Goal: Task Accomplishment & Management: Complete application form

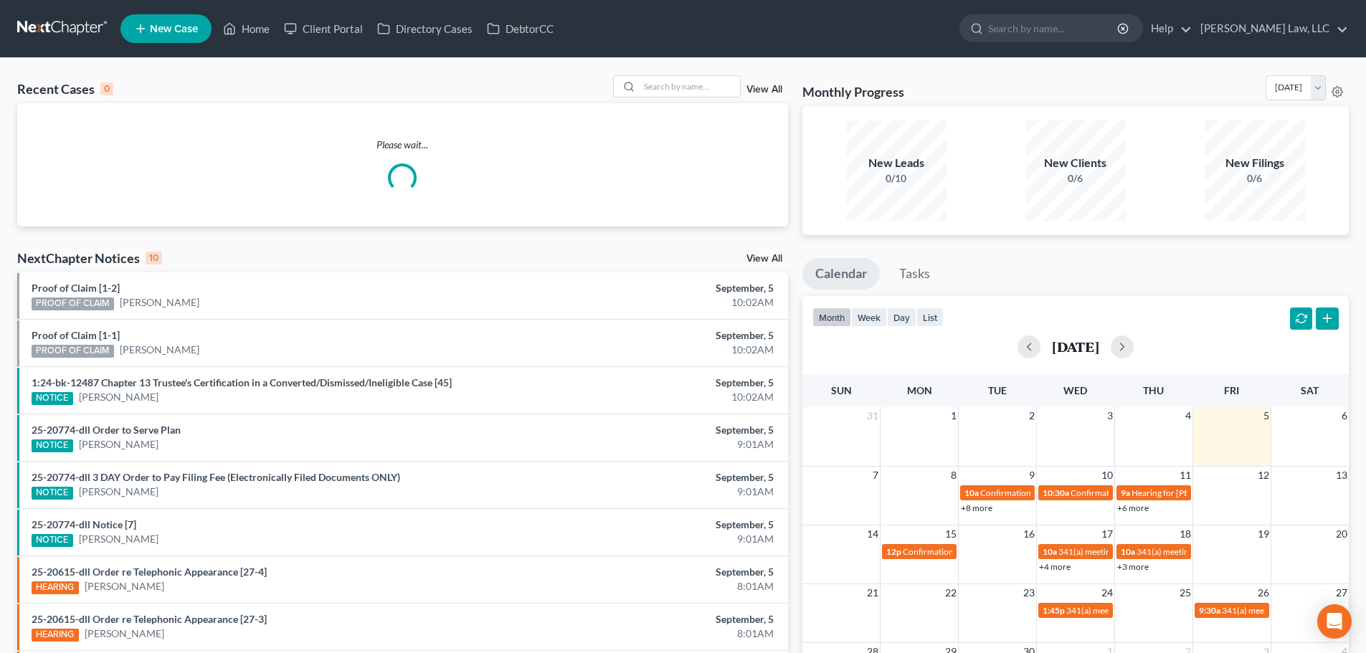
click at [190, 24] on span "New Case" at bounding box center [174, 29] width 48 height 11
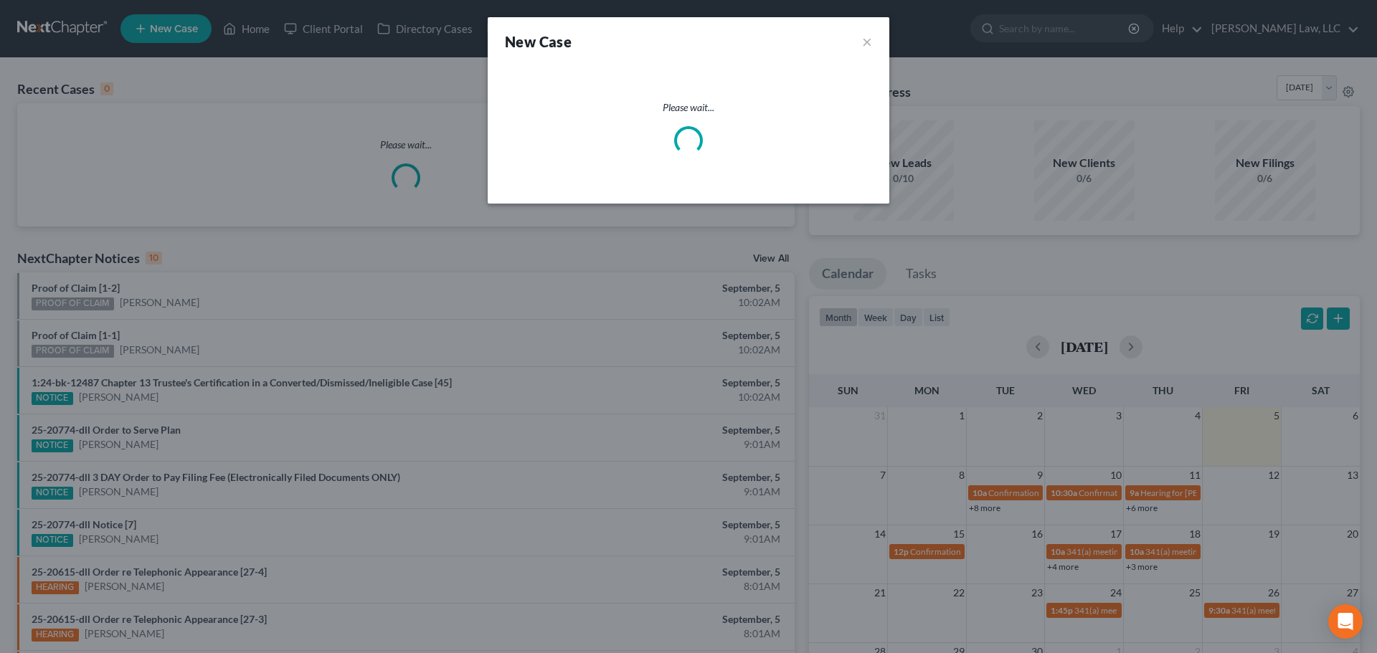
select select "32"
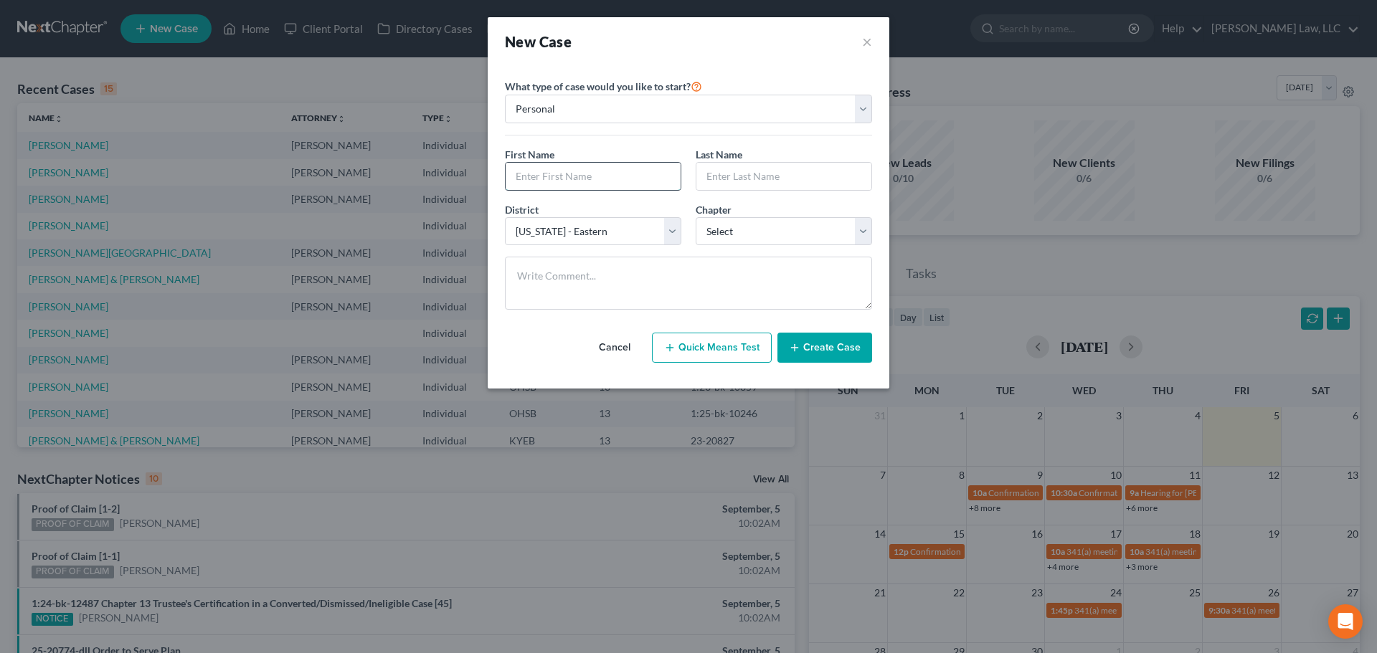
click at [580, 177] on input "text" at bounding box center [593, 176] width 175 height 27
type input "Makayla"
type input "[PERSON_NAME]"
select select "0"
click at [547, 272] on textarea at bounding box center [688, 283] width 367 height 53
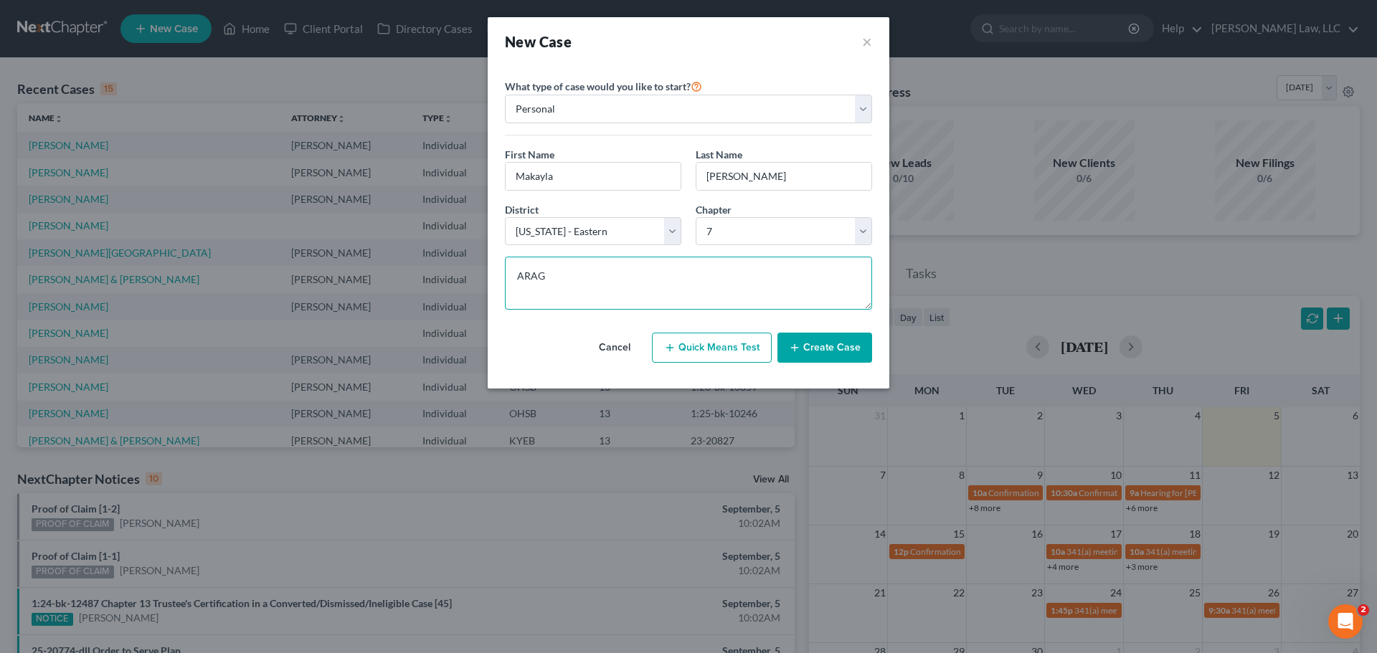
type textarea "ARAG"
click at [835, 339] on button "Create Case" at bounding box center [825, 348] width 95 height 30
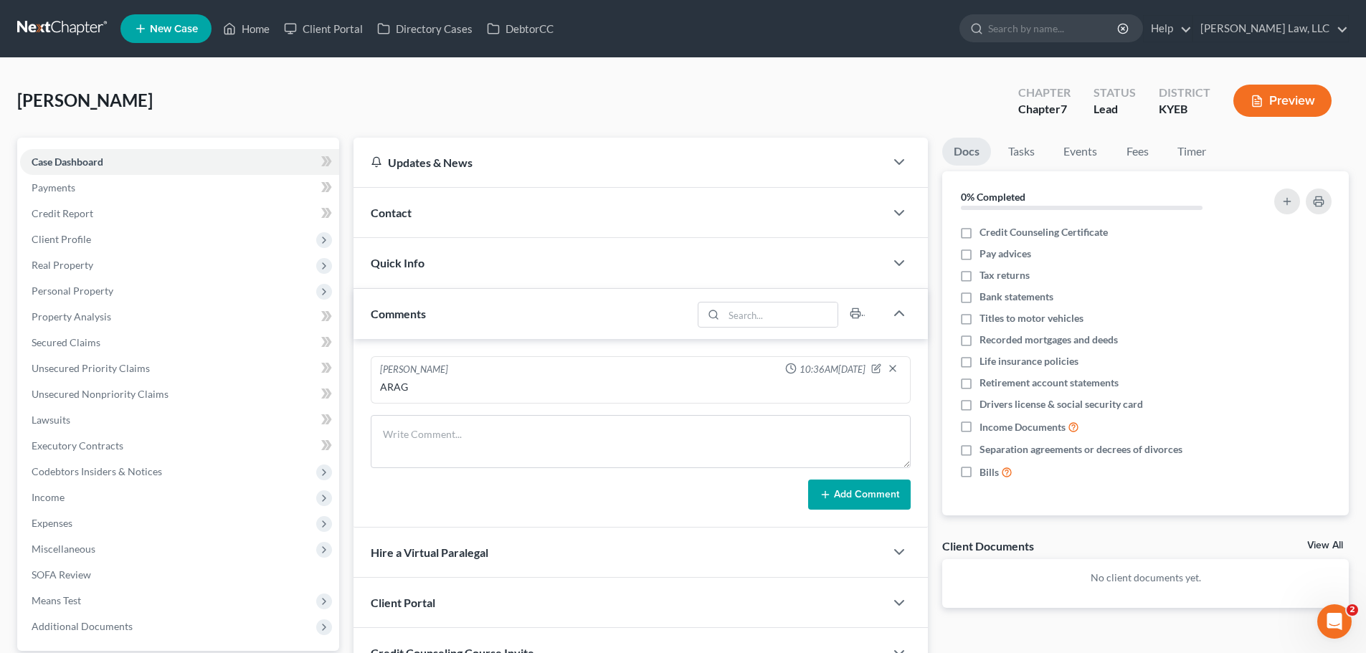
click at [404, 210] on span "Contact" at bounding box center [391, 213] width 41 height 14
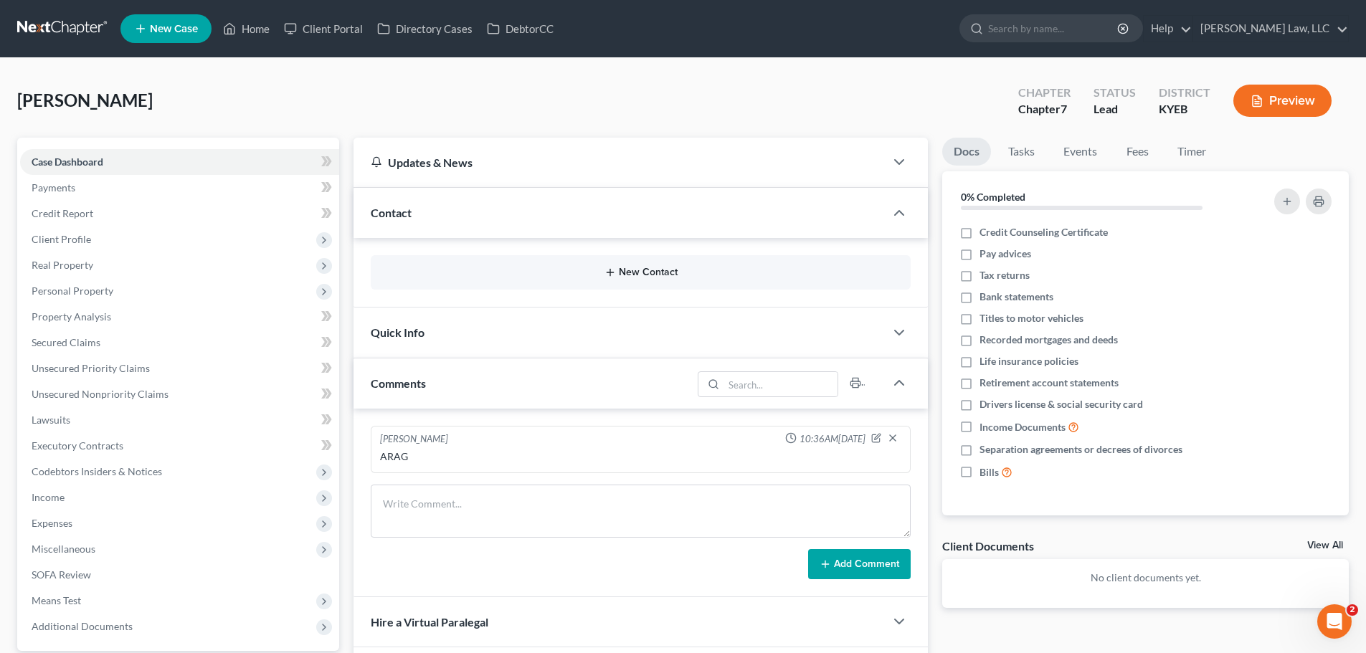
click at [433, 268] on button "New Contact" at bounding box center [640, 272] width 517 height 11
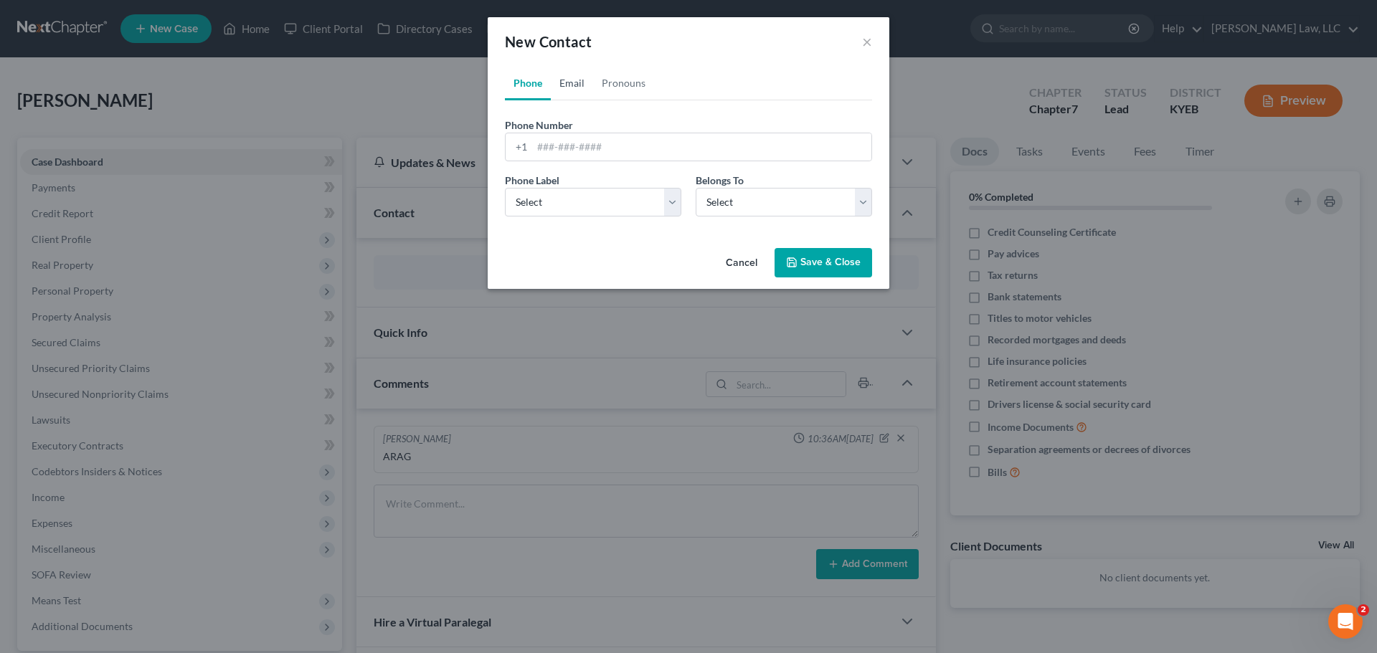
click at [566, 79] on link "Email" at bounding box center [572, 83] width 42 height 34
click at [559, 145] on input "email" at bounding box center [701, 146] width 339 height 27
paste input "[EMAIL_ADDRESS][DOMAIN_NAME]"
type input "[EMAIL_ADDRESS][DOMAIN_NAME]"
click at [544, 202] on select "Select Home Work Other" at bounding box center [593, 202] width 176 height 29
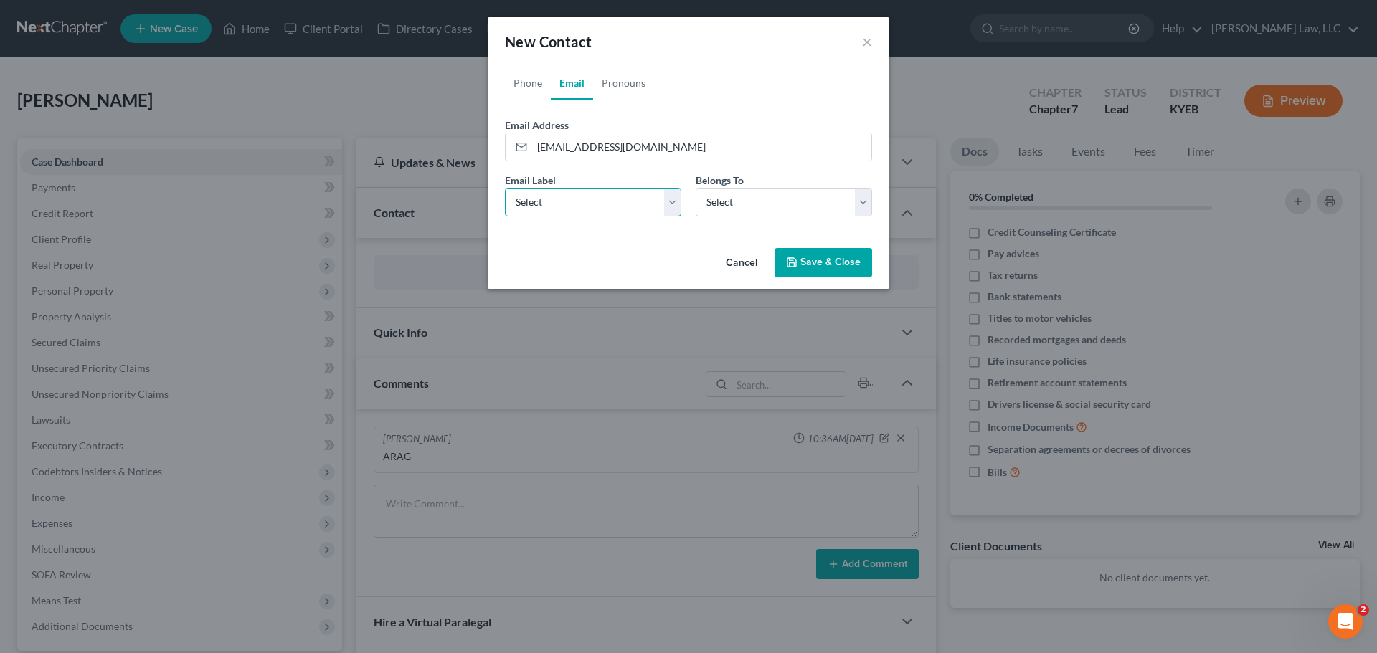
select select "0"
click at [505, 188] on select "Select Home Work Other" at bounding box center [593, 202] width 176 height 29
click at [742, 199] on select "Select Client Other" at bounding box center [784, 202] width 176 height 29
select select "0"
click at [696, 188] on select "Select Client Other" at bounding box center [784, 202] width 176 height 29
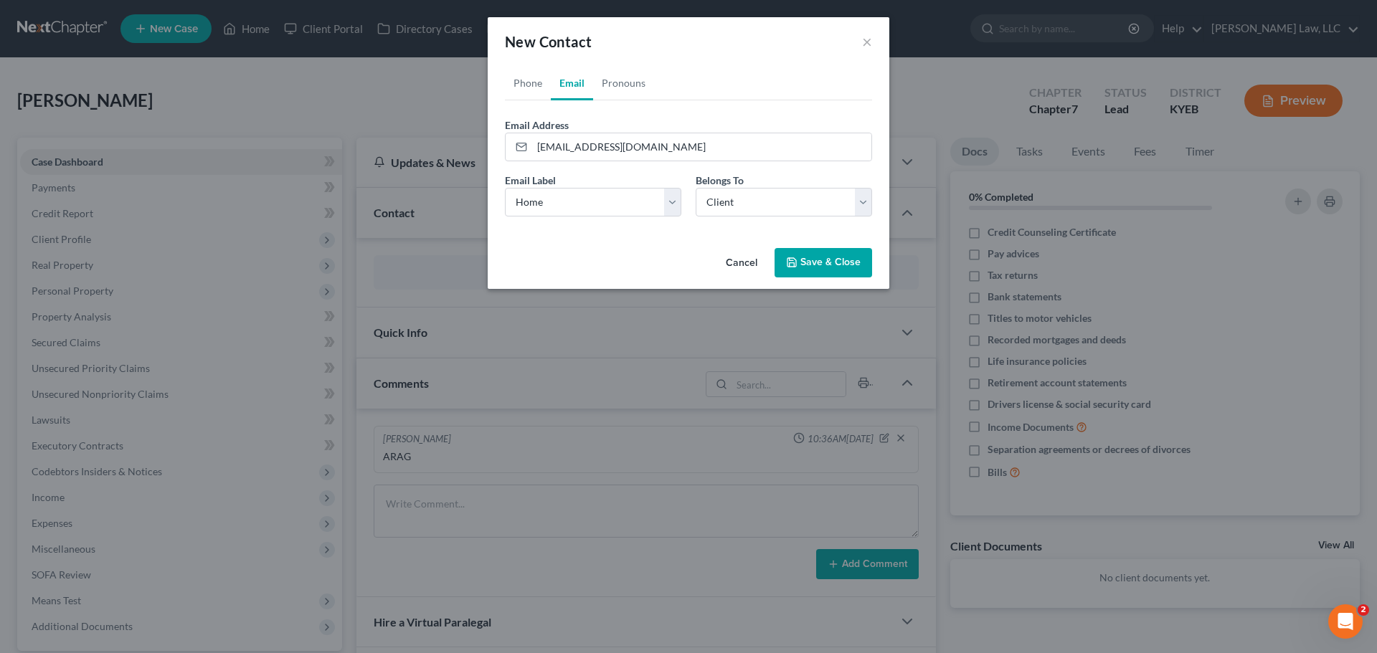
click at [794, 263] on icon "button" at bounding box center [791, 262] width 11 height 11
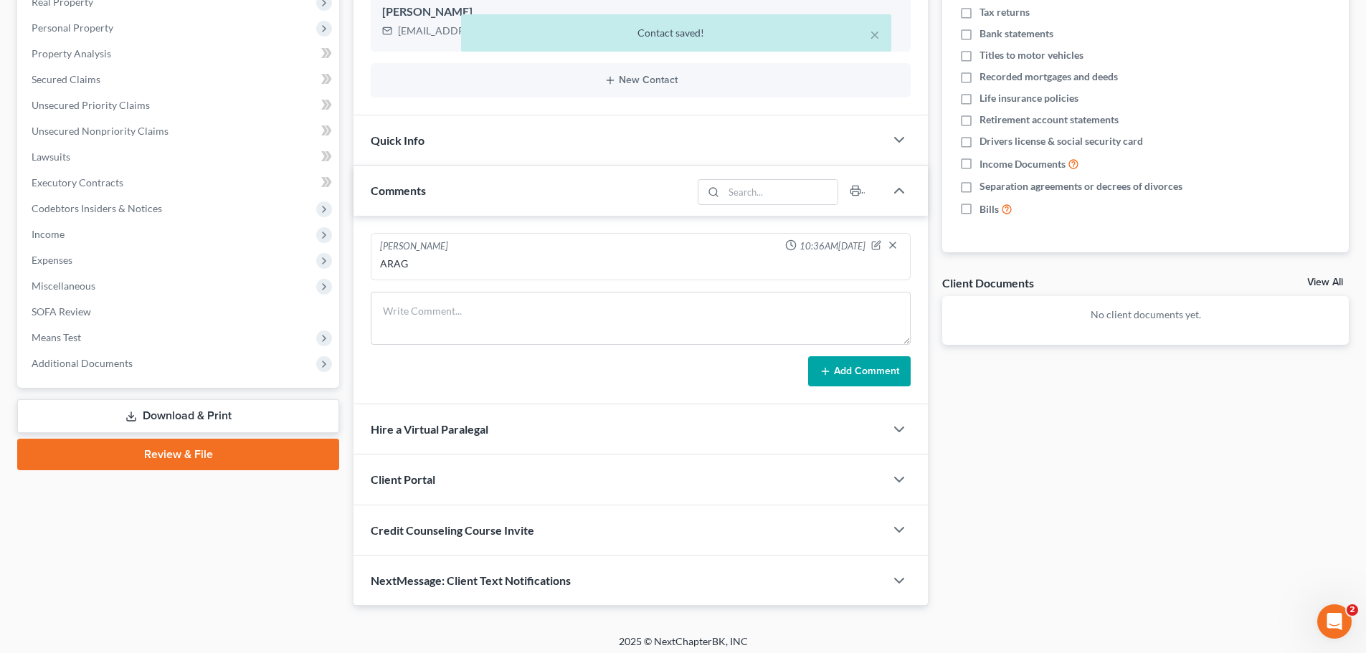
scroll to position [270, 0]
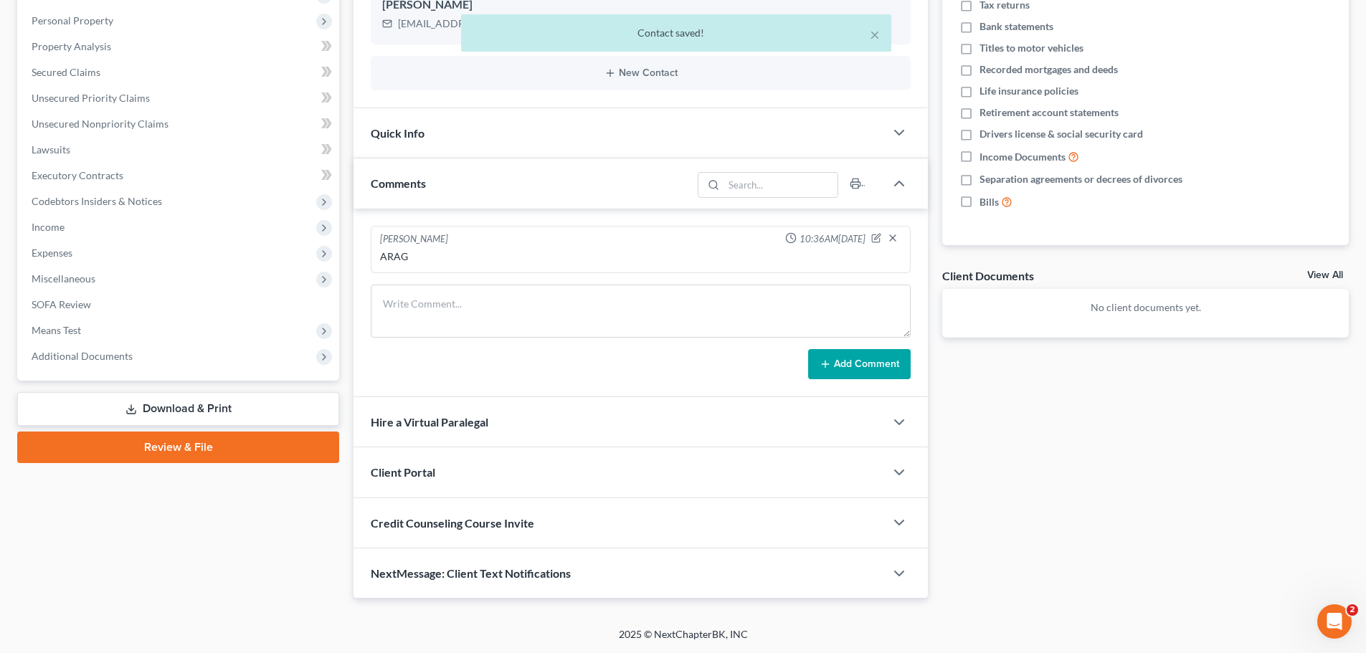
click at [534, 479] on div "Client Portal" at bounding box center [620, 472] width 532 height 49
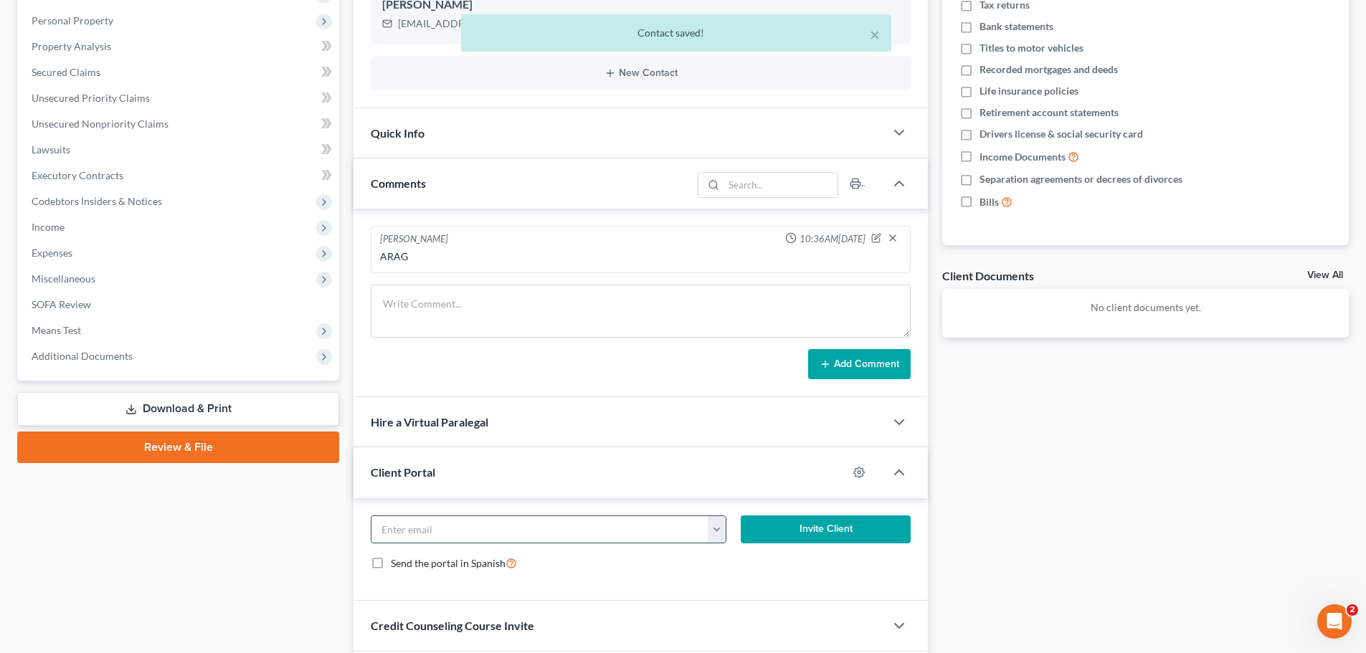
click at [514, 524] on input "email" at bounding box center [540, 529] width 337 height 27
paste input "[EMAIL_ADDRESS][DOMAIN_NAME]"
type input "[EMAIL_ADDRESS][DOMAIN_NAME]"
click at [770, 545] on form "[EMAIL_ADDRESS][DOMAIN_NAME] [EMAIL_ADDRESS][DOMAIN_NAME] Invite Client Send th…" at bounding box center [641, 550] width 554 height 68
click at [769, 525] on button "Invite Client" at bounding box center [826, 530] width 171 height 29
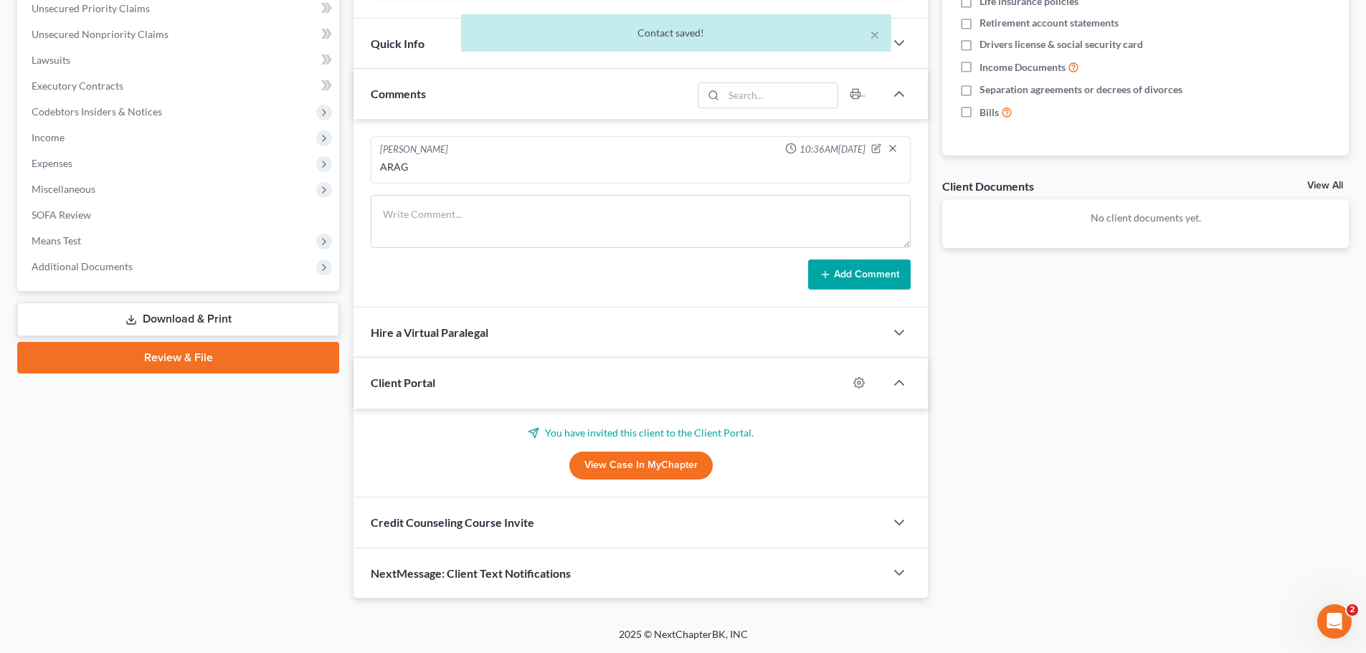
click at [433, 529] on span "Credit Counseling Course Invite" at bounding box center [453, 523] width 164 height 14
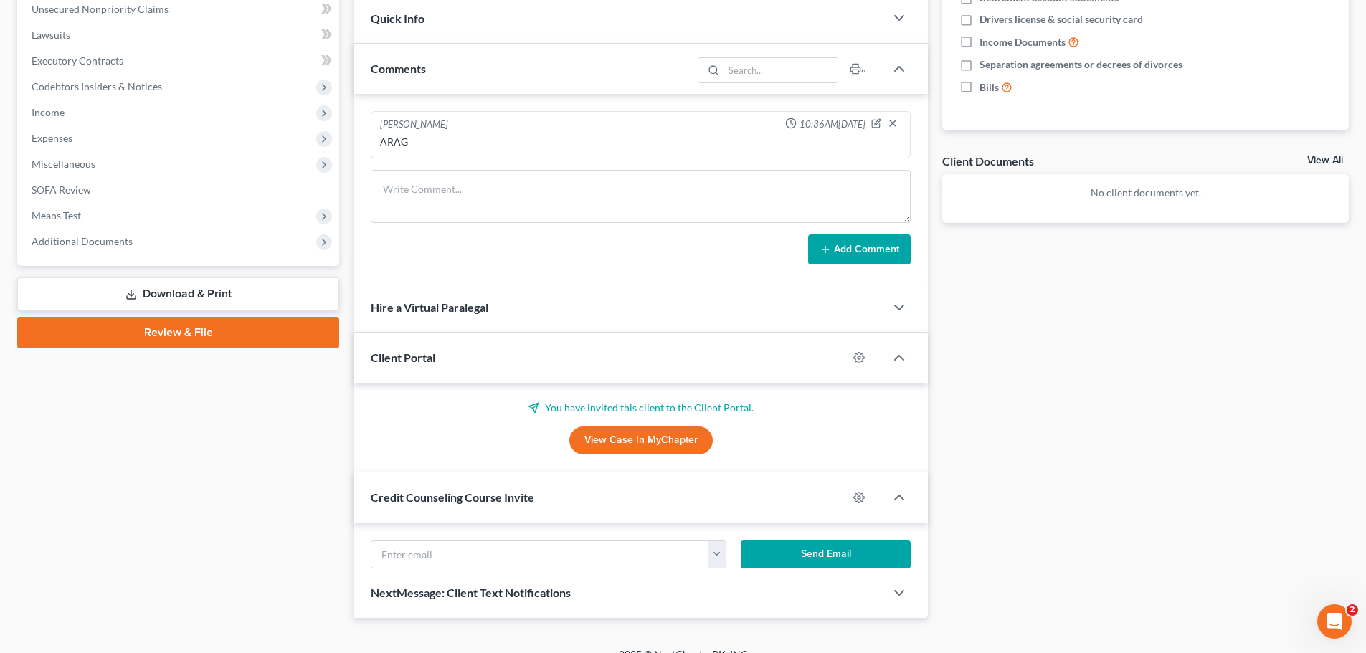
scroll to position [414, 0]
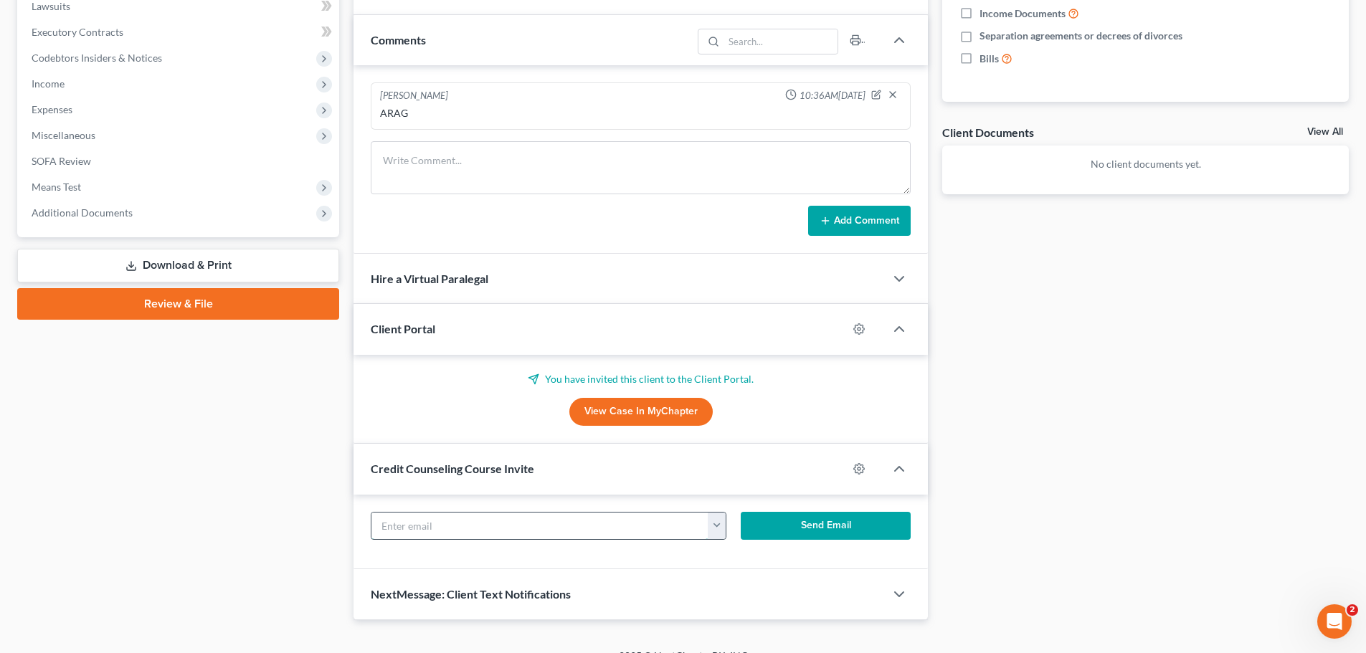
click at [448, 532] on input "text" at bounding box center [540, 526] width 337 height 27
paste input "[EMAIL_ADDRESS][DOMAIN_NAME]"
type input "[EMAIL_ADDRESS][DOMAIN_NAME]"
click at [823, 521] on button "Send Email" at bounding box center [826, 526] width 171 height 29
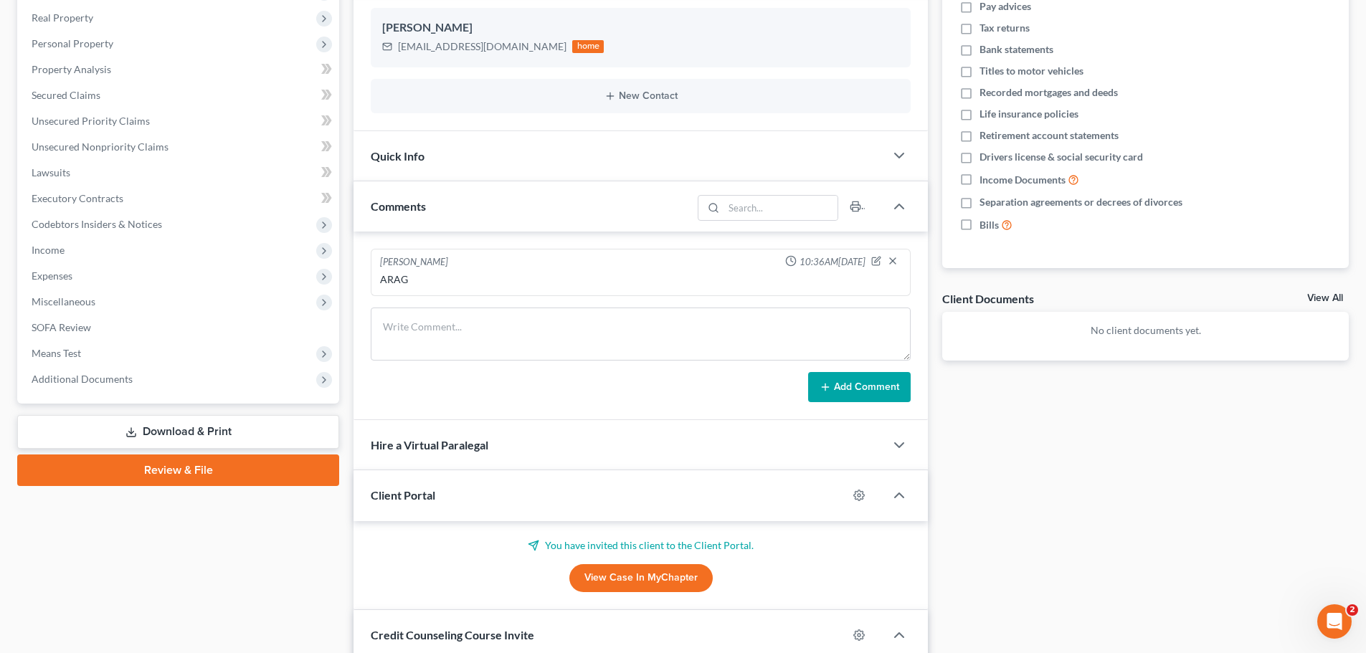
scroll to position [0, 0]
